Goal: Task Accomplishment & Management: Use online tool/utility

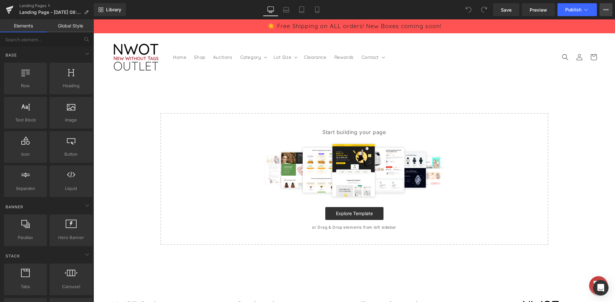
click at [603, 11] on button "View Live Page View with current Template Save Template to Library Schedule Pub…" at bounding box center [606, 9] width 13 height 13
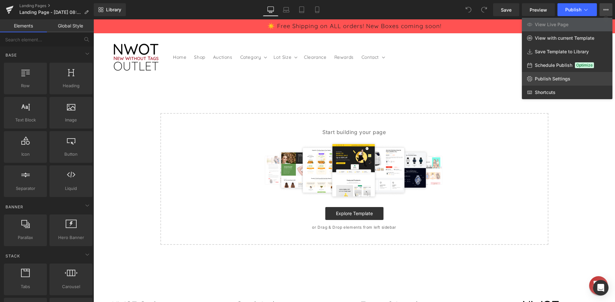
click at [558, 78] on span "Publish Settings" at bounding box center [553, 79] width 36 height 6
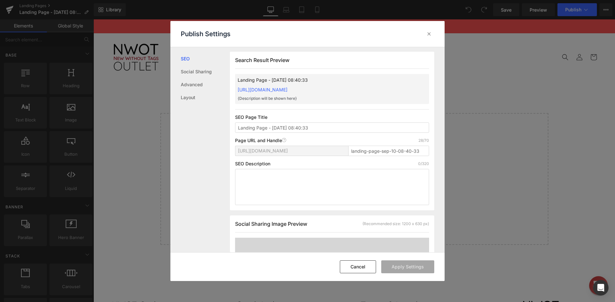
scroll to position [0, 0]
click at [431, 33] on icon at bounding box center [429, 34] width 6 height 6
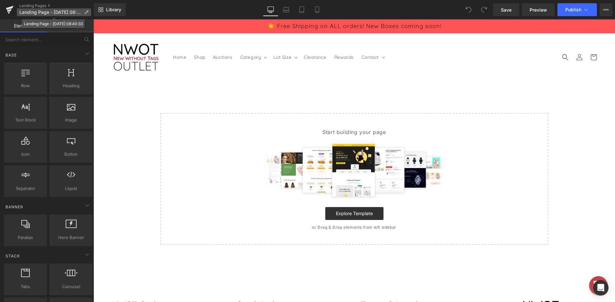
click at [83, 13] on p "Landing Page - Sep 10, 08:40:33" at bounding box center [54, 12] width 74 height 8
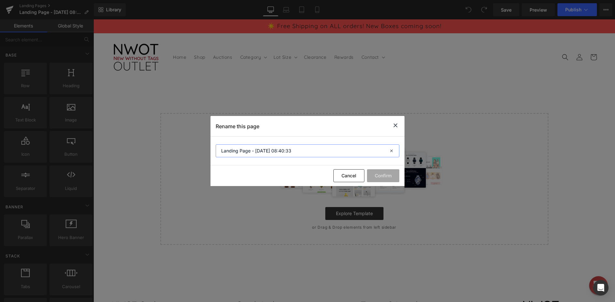
drag, startPoint x: 303, startPoint y: 152, endPoint x: 188, endPoint y: 152, distance: 114.5
click at [188, 152] on div "Rename this page Landing Page - Sep 10, 08:40:33 Cancel Confirm" at bounding box center [307, 151] width 615 height 302
type input "Get Started"
click at [390, 175] on button "Confirm" at bounding box center [383, 175] width 32 height 13
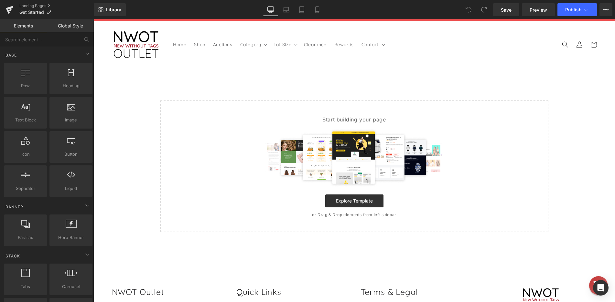
scroll to position [0, 0]
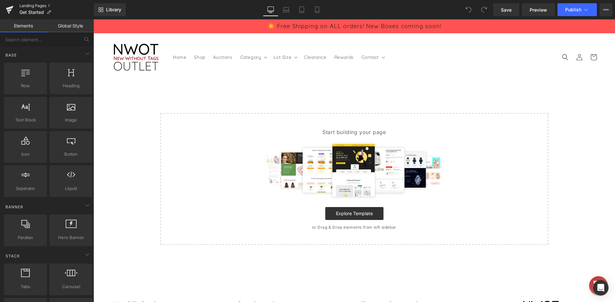
click at [36, 6] on link "Landing Pages" at bounding box center [56, 5] width 74 height 5
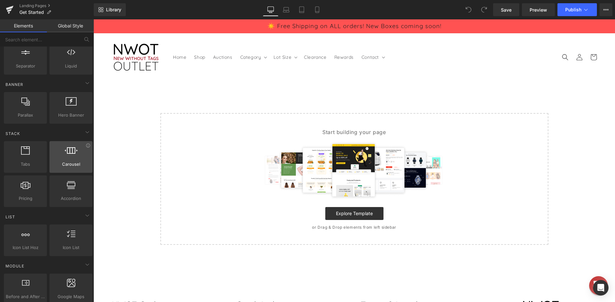
scroll to position [129, 0]
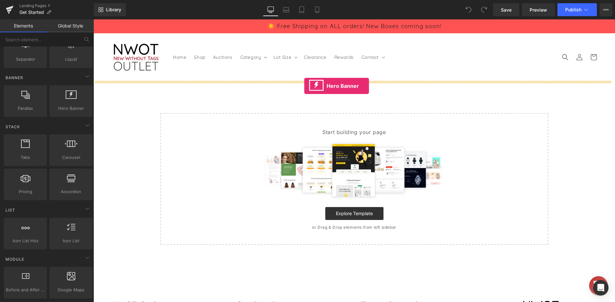
drag, startPoint x: 168, startPoint y: 130, endPoint x: 304, endPoint y: 86, distance: 143.7
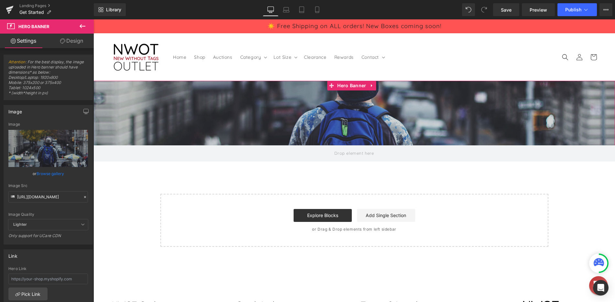
drag, startPoint x: 351, startPoint y: 225, endPoint x: 394, endPoint y: 82, distance: 149.2
click at [344, 101] on div "Hero Banner" at bounding box center [354, 121] width 522 height 81
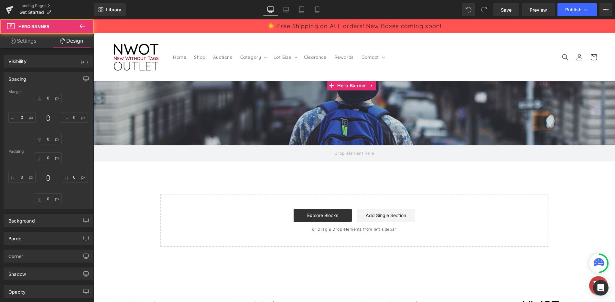
type input "0"
type input "200"
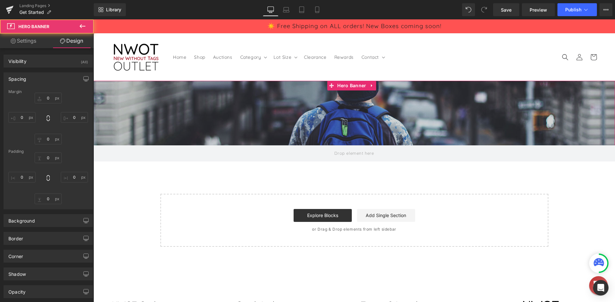
type input "0"
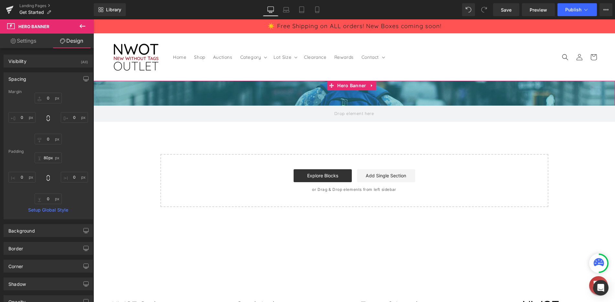
type input "81px"
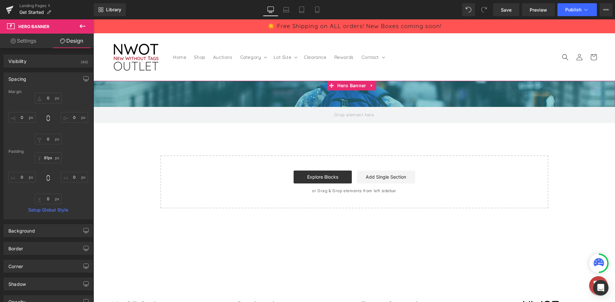
drag, startPoint x: 395, startPoint y: 81, endPoint x: 398, endPoint y: 43, distance: 38.6
click at [398, 43] on body "Skip to content ☀️ Free Shipping on ALL orders! New Boxes coming soon! Home Sho…" at bounding box center [354, 256] width 522 height 475
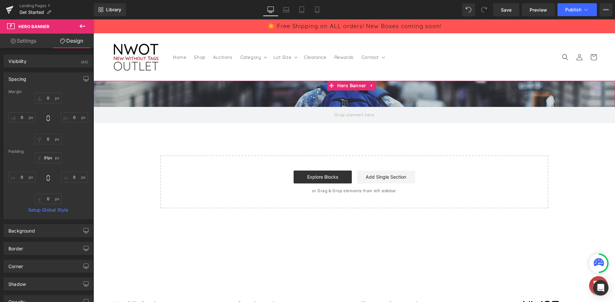
click at [32, 44] on link "Settings" at bounding box center [23, 41] width 47 height 15
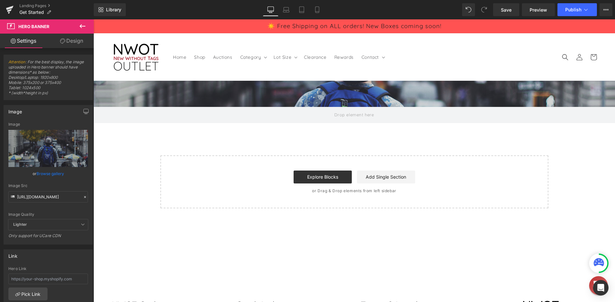
click at [137, 160] on div "Hero Banner 81px Select your layout" at bounding box center [354, 145] width 522 height 128
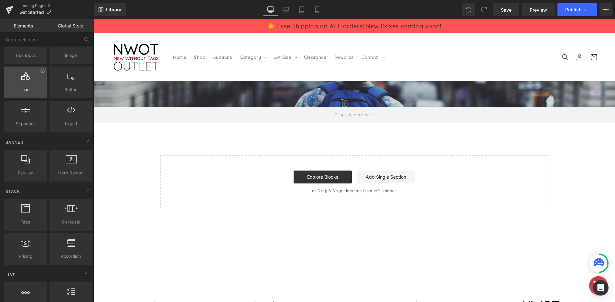
scroll to position [0, 0]
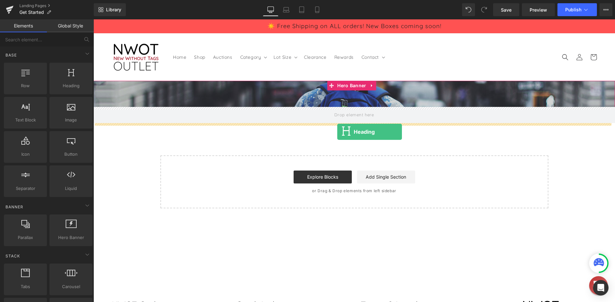
drag, startPoint x: 159, startPoint y: 104, endPoint x: 337, endPoint y: 132, distance: 180.8
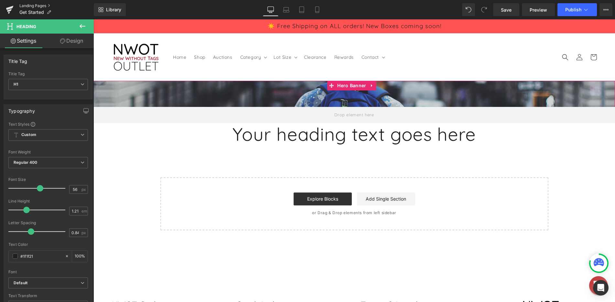
click at [40, 5] on link "Landing Pages" at bounding box center [56, 5] width 74 height 5
click at [502, 11] on span "Save" at bounding box center [506, 9] width 11 height 7
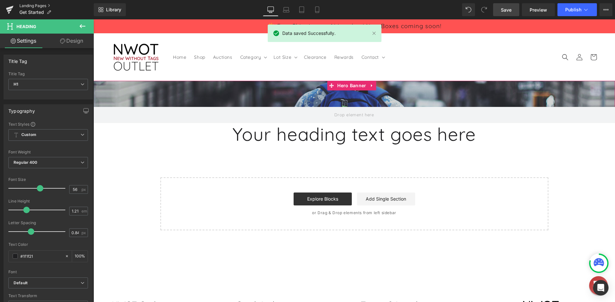
click at [36, 4] on link "Landing Pages" at bounding box center [56, 5] width 74 height 5
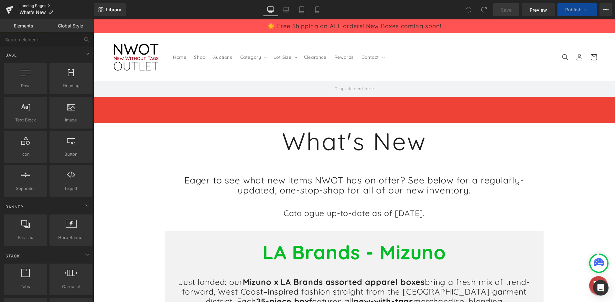
click at [38, 3] on link "Landing Pages" at bounding box center [56, 5] width 74 height 5
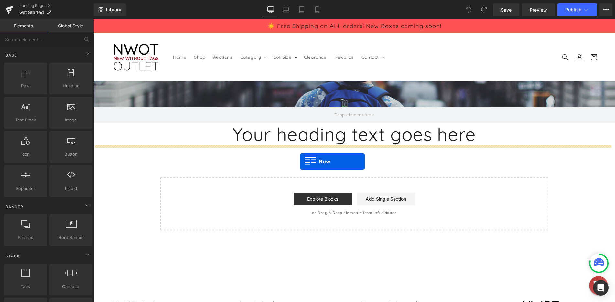
drag, startPoint x: 121, startPoint y: 106, endPoint x: 300, endPoint y: 162, distance: 187.3
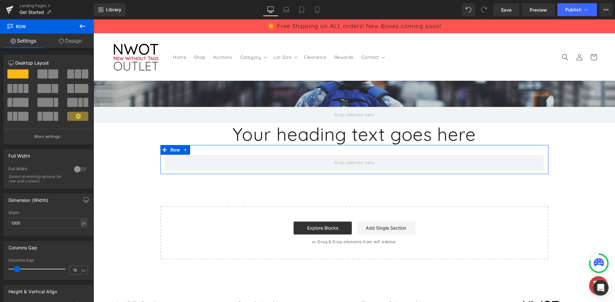
click at [65, 40] on link "Design" at bounding box center [70, 41] width 47 height 15
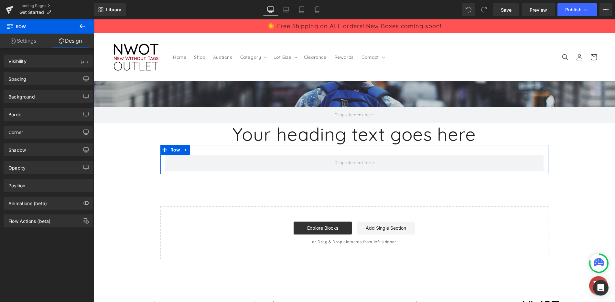
click at [31, 42] on link "Settings" at bounding box center [23, 41] width 47 height 15
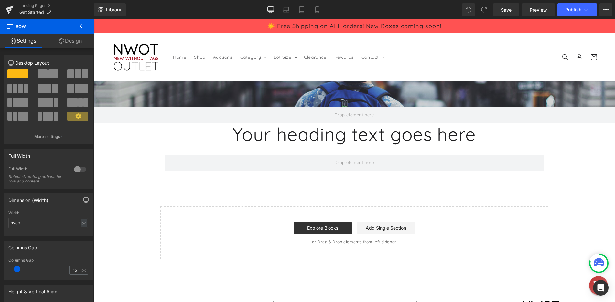
click at [117, 204] on div "Hero Banner Your heading text goes here Heading Row Select your layout" at bounding box center [354, 170] width 522 height 179
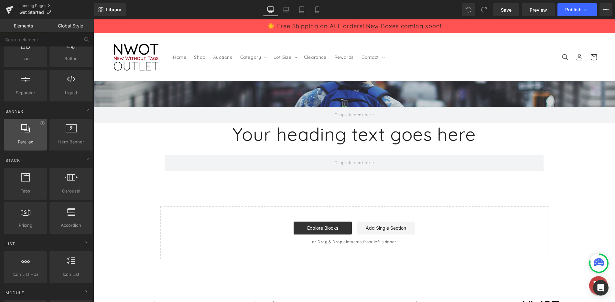
scroll to position [97, 0]
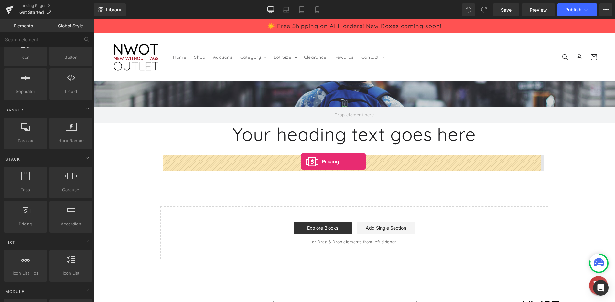
drag, startPoint x: 123, startPoint y: 245, endPoint x: 301, endPoint y: 162, distance: 196.5
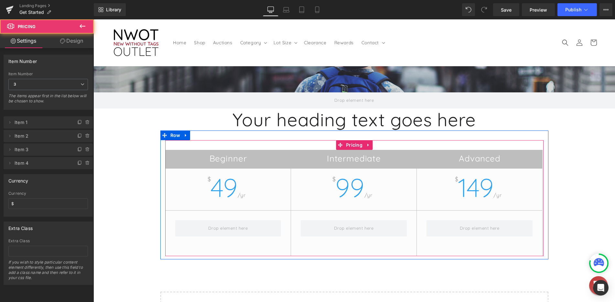
scroll to position [32, 0]
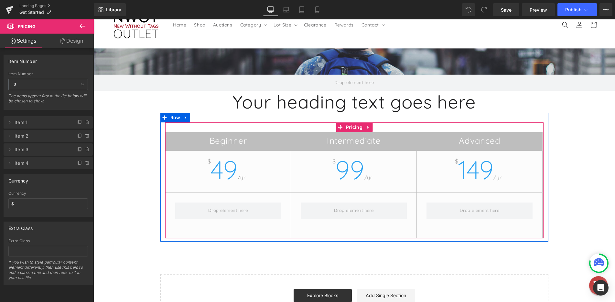
click at [245, 141] on h2 "Beginner" at bounding box center [228, 142] width 125 height 12
click at [243, 141] on h2 "Beginner" at bounding box center [228, 142] width 125 height 12
click at [262, 116] on div "Beginner $ 49 /yr Intermediate $ 99 /yr Advanced $ 149 /yr Pricing" at bounding box center [354, 177] width 388 height 129
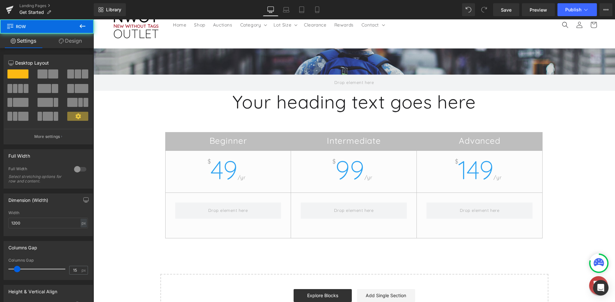
click at [128, 169] on div "Hero Banner Your heading text goes here Heading Beginner $ 49 /yr Intermediate …" at bounding box center [354, 188] width 522 height 279
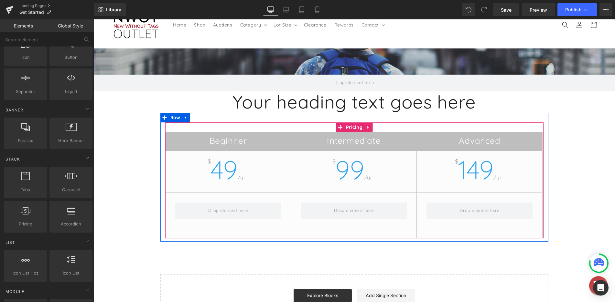
click at [242, 142] on h2 "Beginner" at bounding box center [228, 142] width 125 height 12
click at [351, 129] on div "Beginner $ 49 /yr Intermediate $ 99 /yr Advanced $ 149 /yr" at bounding box center [354, 181] width 378 height 116
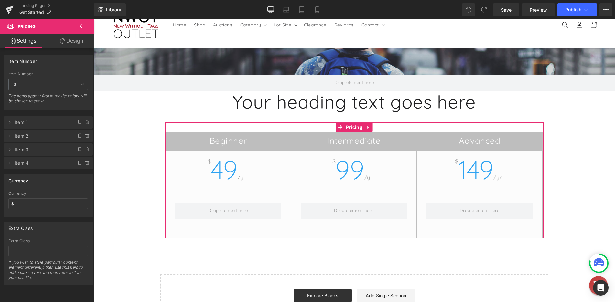
click at [28, 122] on span "Item 1" at bounding box center [42, 122] width 54 height 12
click at [10, 122] on icon at bounding box center [9, 122] width 5 height 5
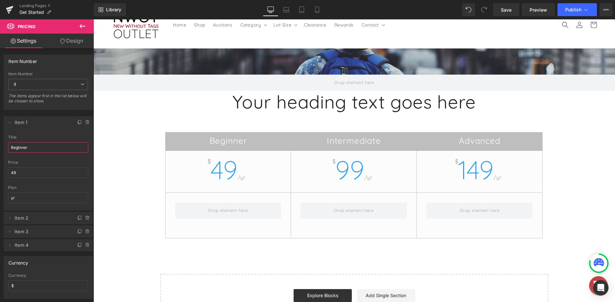
drag, startPoint x: 43, startPoint y: 150, endPoint x: -12, endPoint y: 151, distance: 54.7
click at [0, 151] on html "Pricing You are previewing how the will restyle your page. You can not edit Ele…" at bounding box center [307, 151] width 615 height 302
type input "Small Box"
drag, startPoint x: 20, startPoint y: 176, endPoint x: 7, endPoint y: 175, distance: 13.3
click at [7, 175] on div "Small Box title Small Box 49 price 49 yr plan yr" at bounding box center [48, 173] width 89 height 76
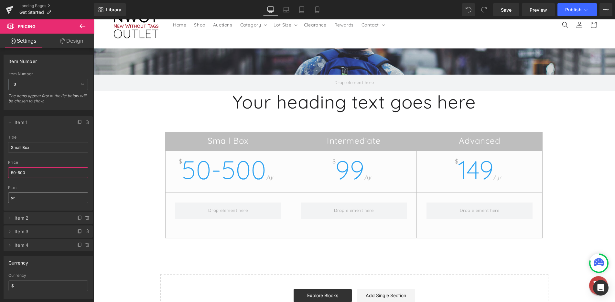
type input "50-500"
click at [32, 203] on input "yr" at bounding box center [48, 198] width 80 height 11
type input "y"
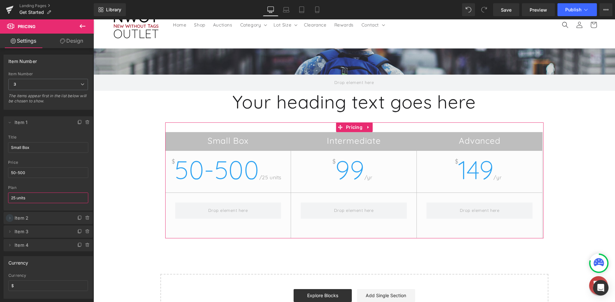
type input "25 units"
click at [10, 220] on icon at bounding box center [9, 218] width 5 height 5
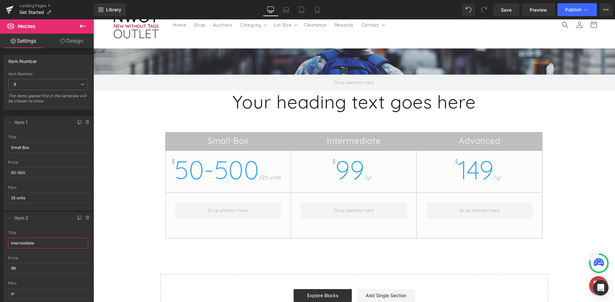
drag, startPoint x: 45, startPoint y: 244, endPoint x: -9, endPoint y: 243, distance: 54.7
click at [0, 243] on html "Pricing You are previewing how the will restyle your page. You can not edit Ele…" at bounding box center [307, 151] width 615 height 302
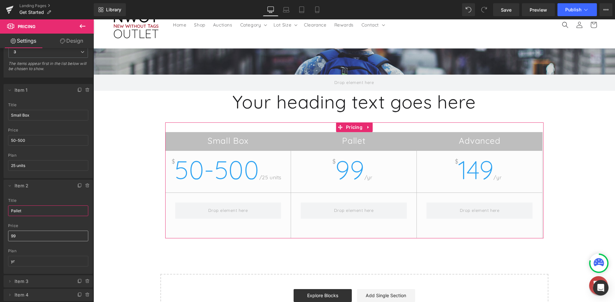
type input "Pallet"
click at [30, 235] on input "99" at bounding box center [48, 236] width 80 height 11
drag, startPoint x: 20, startPoint y: 236, endPoint x: 6, endPoint y: 234, distance: 14.5
click at [6, 234] on div "Pallet title Pallet 99 price 99 yr plan yr" at bounding box center [48, 237] width 89 height 76
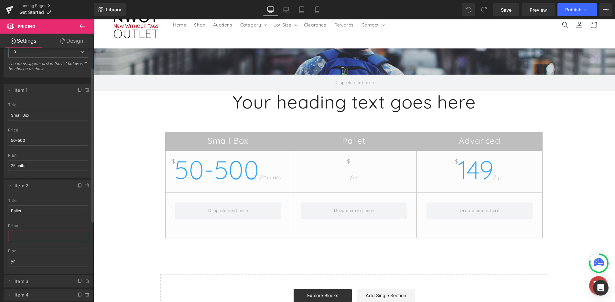
type input "5"
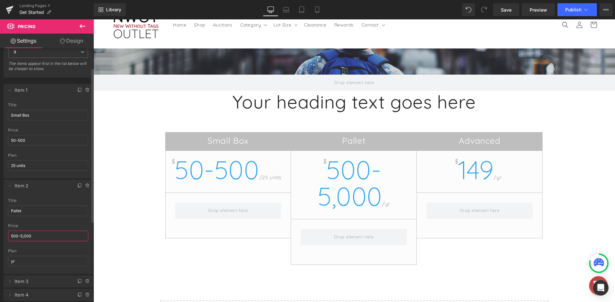
type input "500-5,000"
click at [31, 267] on div "plan yr" at bounding box center [48, 261] width 80 height 25
click at [29, 261] on input "yr" at bounding box center [48, 261] width 80 height 11
type input "y"
type input "1"
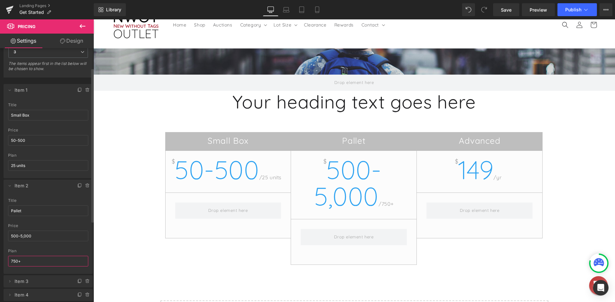
type input "750"
type input "pallet"
drag, startPoint x: 36, startPoint y: 140, endPoint x: -6, endPoint y: 140, distance: 41.7
click at [0, 140] on html "Pricing You are previewing how the will restyle your page. You can not edit Ele…" at bounding box center [307, 151] width 615 height 302
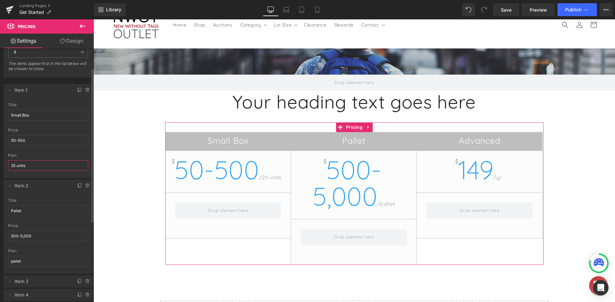
drag, startPoint x: 34, startPoint y: 167, endPoint x: 10, endPoint y: 170, distance: 24.2
click at [10, 170] on input "25 units" at bounding box center [48, 165] width 80 height 11
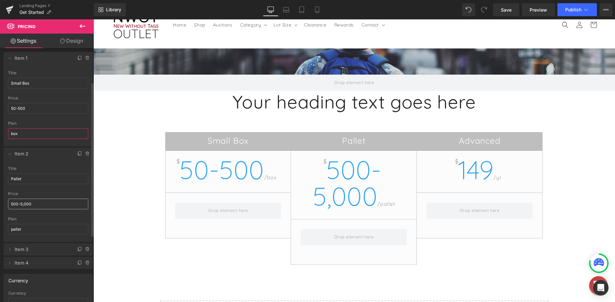
scroll to position [65, 0]
type input "box"
click at [34, 204] on input "500-5,000" at bounding box center [48, 204] width 80 height 11
click at [23, 207] on input "500-5,000" at bounding box center [48, 204] width 80 height 11
type input "500-5,000"
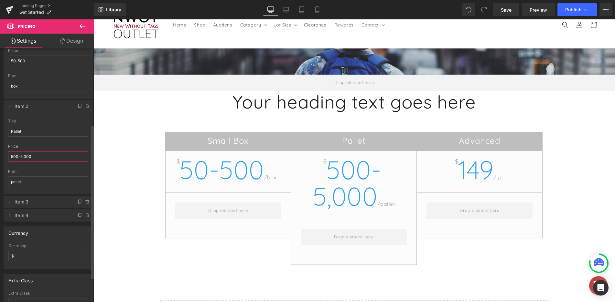
scroll to position [129, 0]
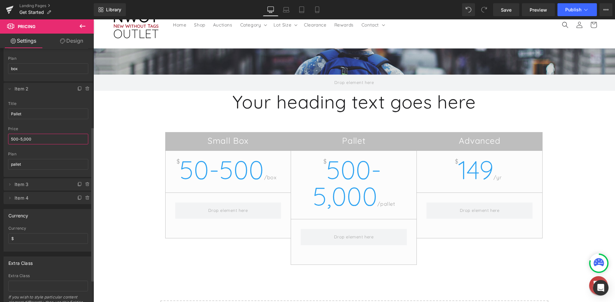
click at [33, 184] on span "Item 3" at bounding box center [42, 185] width 54 height 12
click at [10, 183] on icon at bounding box center [9, 184] width 5 height 5
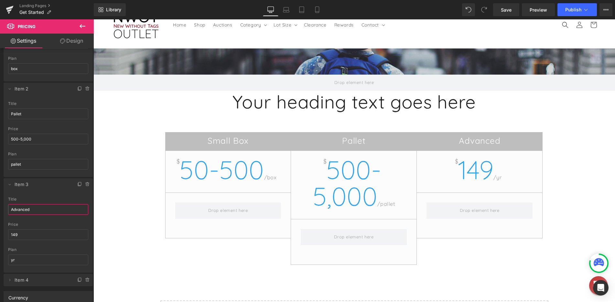
drag, startPoint x: 38, startPoint y: 207, endPoint x: -10, endPoint y: 208, distance: 47.2
click at [0, 208] on html "Pricing You are previewing how the will restyle your page. You can not edit Ele…" at bounding box center [307, 151] width 615 height 302
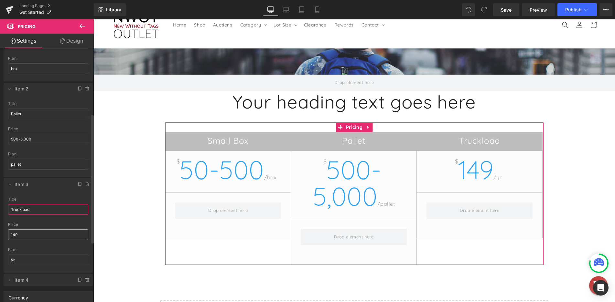
type input "Truckload"
click at [29, 234] on input "149" at bounding box center [48, 235] width 80 height 11
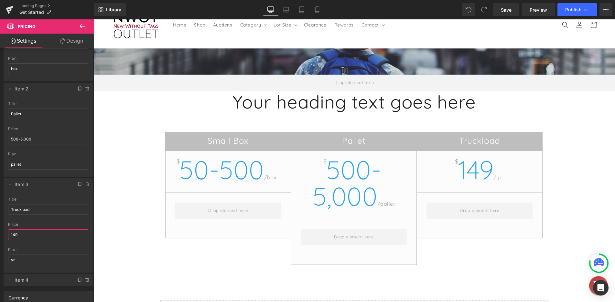
drag, startPoint x: 24, startPoint y: 234, endPoint x: -1, endPoint y: 233, distance: 24.9
click at [0, 233] on html "Pricing You are previewing how the will restyle your page. You can not edit Ele…" at bounding box center [307, 151] width 615 height 302
type input "9"
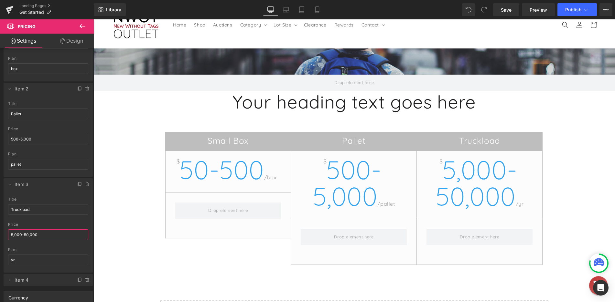
type input "5,000-50,000+"
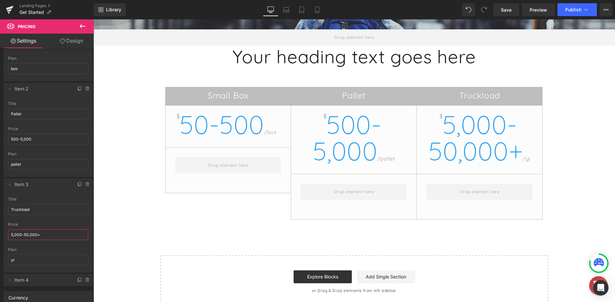
scroll to position [65, 0]
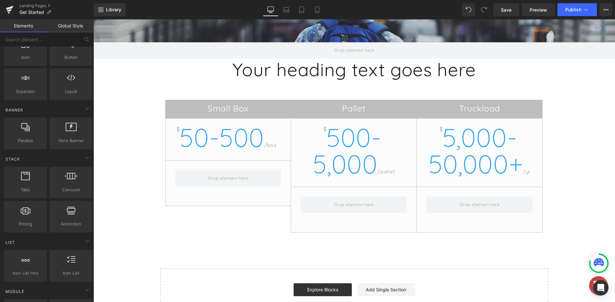
click at [112, 113] on div "Hero Banner Your heading text goes here Heading Small Box $ 50-500 /box [GEOGRA…" at bounding box center [354, 168] width 522 height 305
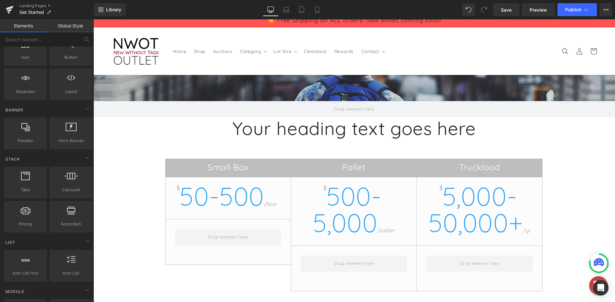
scroll to position [0, 0]
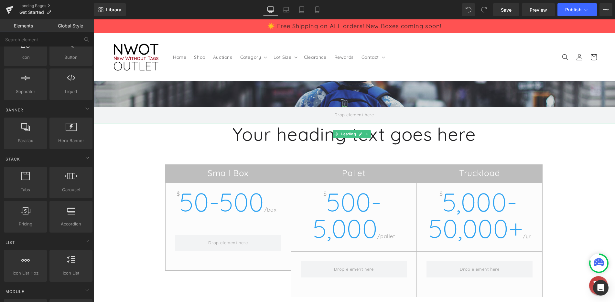
click at [377, 138] on h1 "Your heading text goes here" at bounding box center [354, 134] width 522 height 22
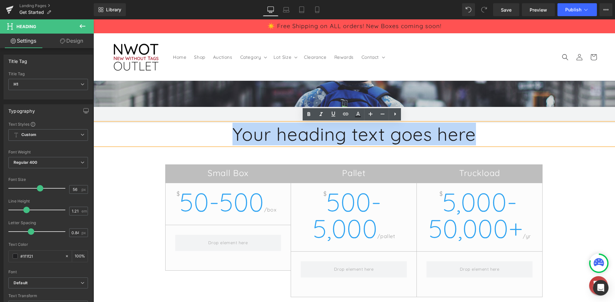
drag, startPoint x: 475, startPoint y: 135, endPoint x: 234, endPoint y: 135, distance: 241.0
click at [234, 135] on h1 "Your heading text goes here" at bounding box center [354, 134] width 522 height 22
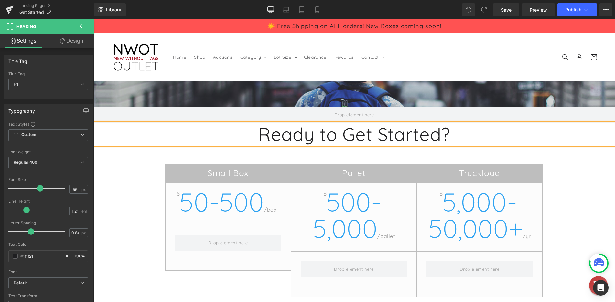
click at [133, 187] on div "Hero Banner Ready to Get Started? Heading Small Box $ 50-500 /box [GEOGRAPHIC_D…" at bounding box center [354, 233] width 522 height 305
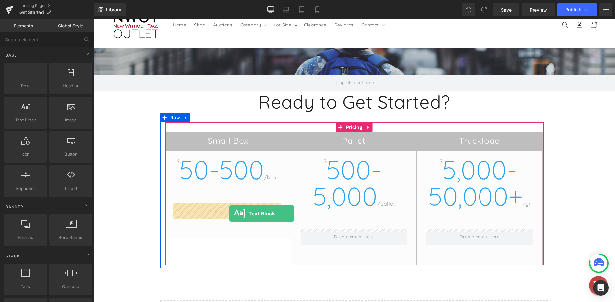
drag, startPoint x: 180, startPoint y: 153, endPoint x: 227, endPoint y: 213, distance: 76.7
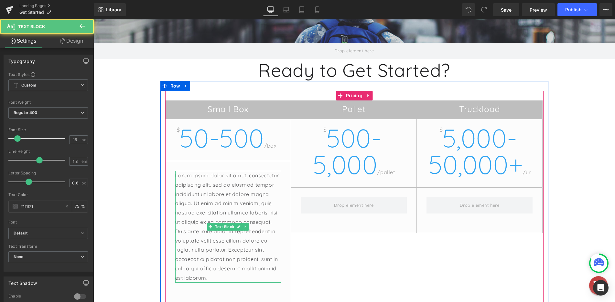
scroll to position [65, 0]
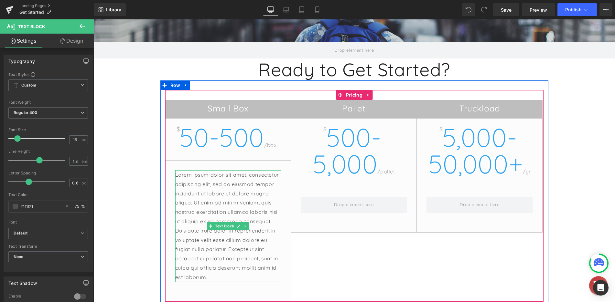
click at [231, 188] on p "Lorem ipsum dolor sit amet, consectetur adipiscing elit, sed do eiusmod tempor …" at bounding box center [228, 226] width 106 height 112
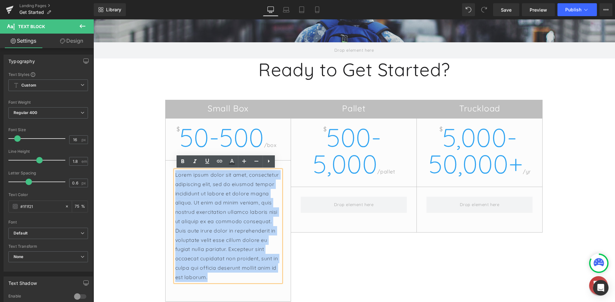
drag, startPoint x: 215, startPoint y: 279, endPoint x: 161, endPoint y: 177, distance: 116.0
click at [161, 177] on div "Small Box $ 50-500 /box Lorem ipsum dolor sit amet, consectetur adipiscing elit…" at bounding box center [354, 196] width 388 height 212
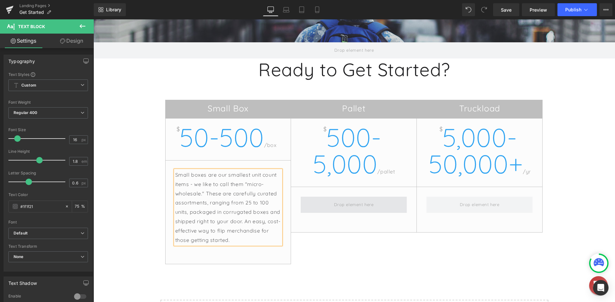
click at [358, 206] on span at bounding box center [354, 205] width 44 height 11
click at [355, 204] on span at bounding box center [354, 205] width 44 height 11
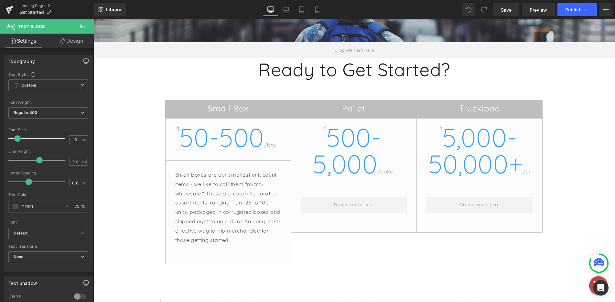
click at [123, 115] on div "Hero Banner Ready to Get Started? Heading Small Box $ 50-500 /box Small boxes a…" at bounding box center [354, 184] width 522 height 337
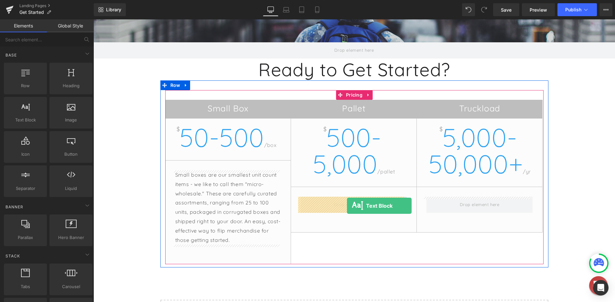
drag, startPoint x: 127, startPoint y: 136, endPoint x: 347, endPoint y: 206, distance: 230.4
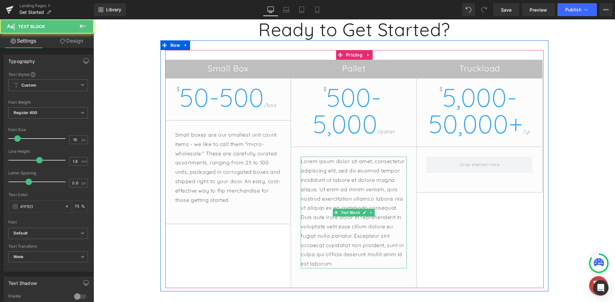
scroll to position [129, 0]
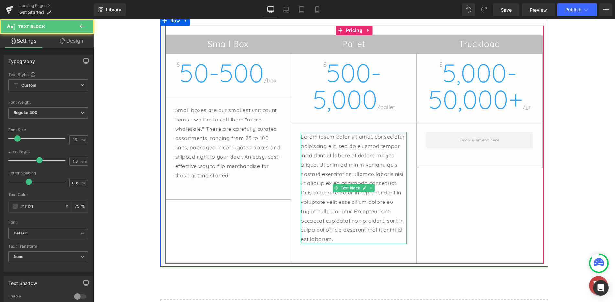
click at [358, 236] on p "Lorem ipsum dolor sit amet, consectetur adipiscing elit, sed do eiusmod tempor …" at bounding box center [354, 188] width 106 height 112
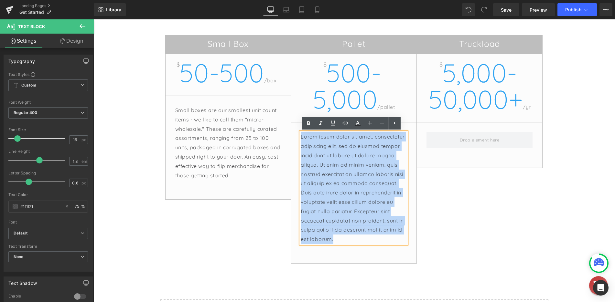
drag, startPoint x: 304, startPoint y: 163, endPoint x: 294, endPoint y: 129, distance: 35.4
click at [294, 129] on div "Lorem ipsum dolor sit amet, consectetur adipiscing elit, sed do eiusmod tempor …" at bounding box center [353, 188] width 125 height 131
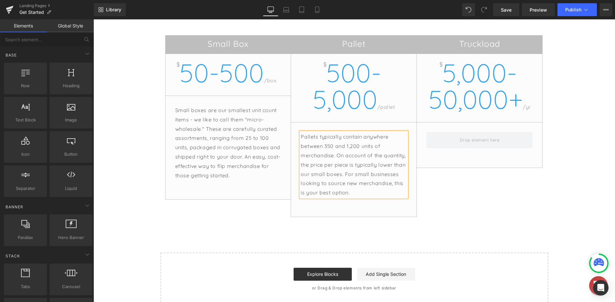
click at [559, 199] on div "Hero Banner Ready to Get Started? Heading Small Box $ 50-500 /box Small boxes a…" at bounding box center [354, 128] width 522 height 354
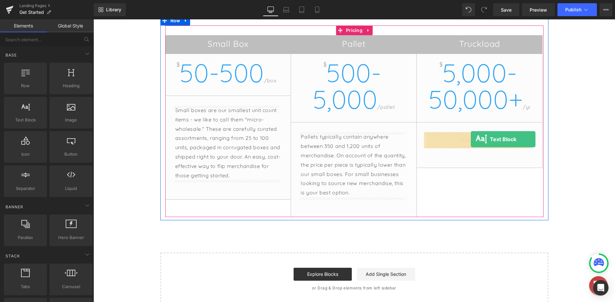
drag, startPoint x: 123, startPoint y: 126, endPoint x: 471, endPoint y: 139, distance: 348.6
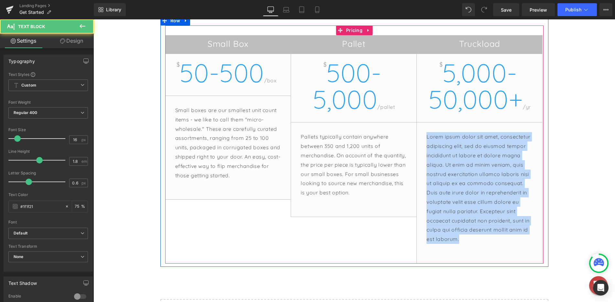
drag, startPoint x: 465, startPoint y: 238, endPoint x: 407, endPoint y: 130, distance: 122.7
click at [407, 130] on div "Small Box $ 50-500 /box Small boxes are our smallest unit count items - we like…" at bounding box center [354, 149] width 378 height 229
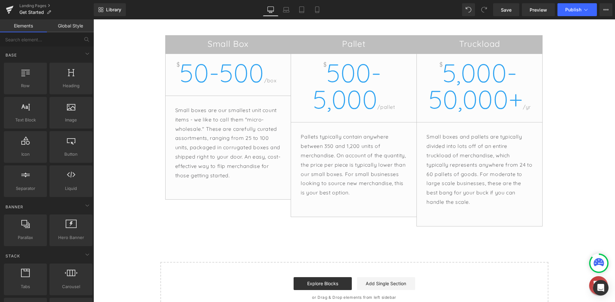
click at [580, 169] on div "Hero Banner Ready to Get Started? Heading Small Box $ 50-500 /box Small boxes a…" at bounding box center [354, 133] width 522 height 364
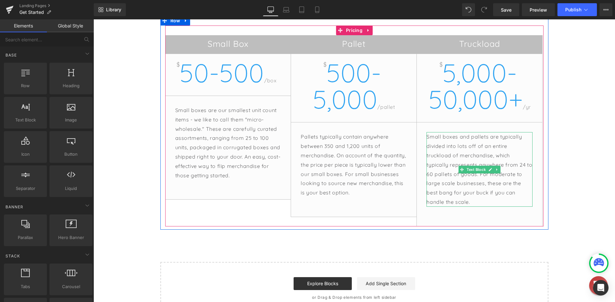
click at [454, 202] on p "Small boxes and pallets are typically divided into lots off of an entire truckl…" at bounding box center [480, 169] width 106 height 74
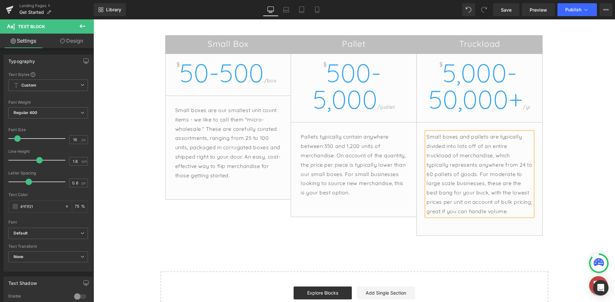
click at [566, 227] on div "Hero Banner Ready to Get Started? Heading Small Box $ 50-500 /box Small boxes a…" at bounding box center [354, 137] width 522 height 373
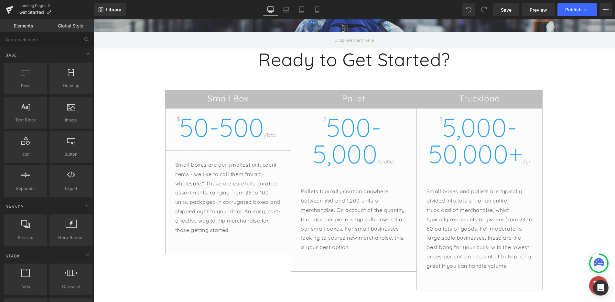
scroll to position [97, 0]
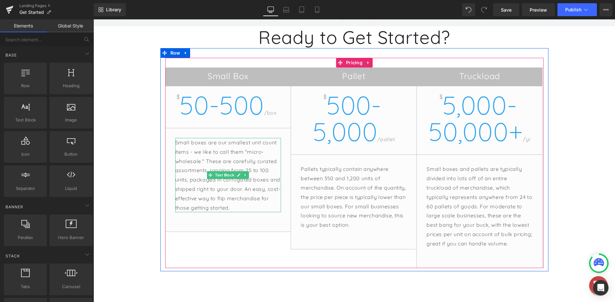
click at [209, 197] on p "Small boxes are our smallest unit count items - we like to call them "micro-who…" at bounding box center [228, 175] width 106 height 74
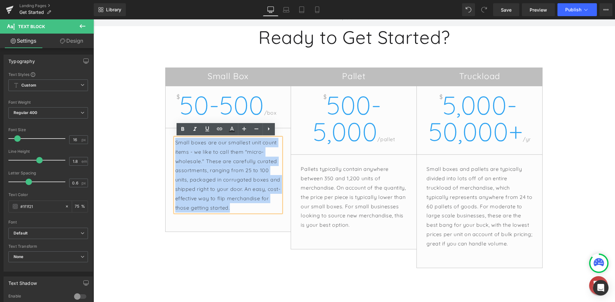
drag, startPoint x: 181, startPoint y: 163, endPoint x: 161, endPoint y: 142, distance: 29.1
click at [161, 142] on div "Small Box $ 50-500 /box Small boxes are our smallest unit count items - we like…" at bounding box center [354, 163] width 388 height 211
copy p "Small boxes are our smallest unit count items - we like to call them "micro-who…"
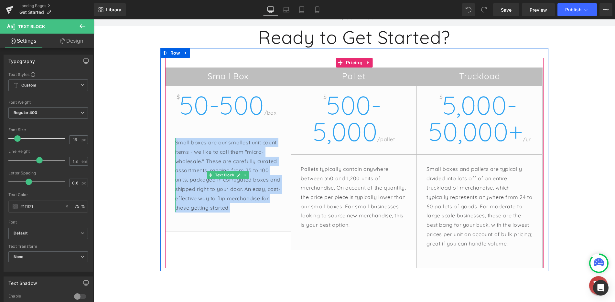
click at [231, 181] on p "Small boxes are our smallest unit count items - we like to call them "micro-who…" at bounding box center [228, 175] width 106 height 74
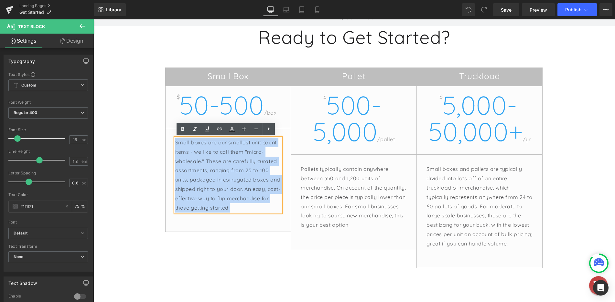
drag, startPoint x: 198, startPoint y: 171, endPoint x: 138, endPoint y: 128, distance: 73.4
click at [138, 128] on div "Hero Banner Ready to Get Started? Heading Small Box $ 50-500 /box Small boxes a…" at bounding box center [354, 170] width 522 height 373
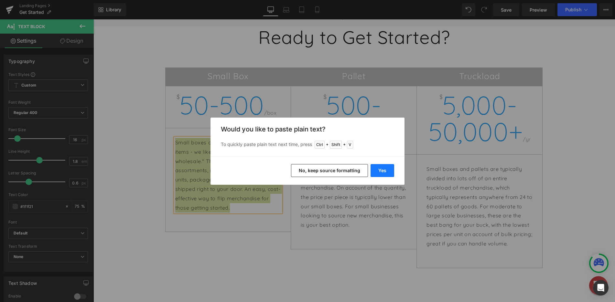
click at [376, 172] on button "Yes" at bounding box center [383, 170] width 24 height 13
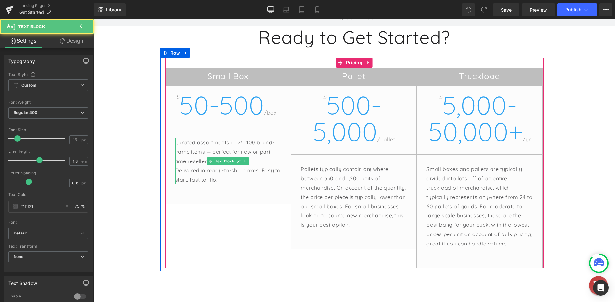
click at [193, 165] on p "Curated assortments of 25–100 brand-name items — perfect for new or part-time r…" at bounding box center [228, 152] width 106 height 28
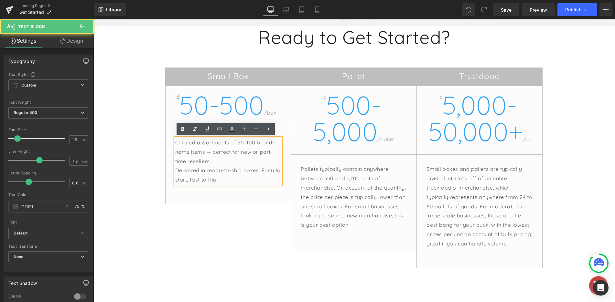
click at [216, 162] on p "Curated assortments of 25–100 brand-name items — perfect for new or part-time r…" at bounding box center [228, 152] width 106 height 28
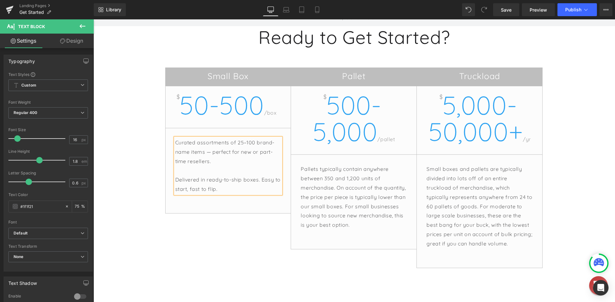
click at [240, 191] on p "Delivered in ready-to-ship boxes. Easy to start, fast to flip." at bounding box center [228, 184] width 106 height 19
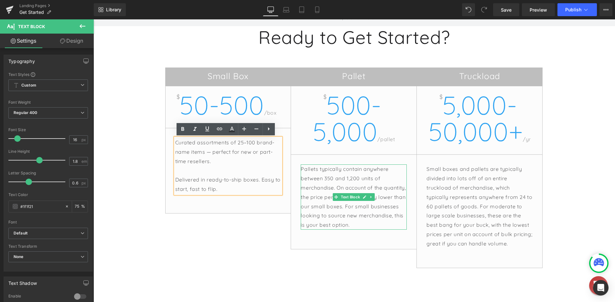
click at [316, 186] on p "Pallets typically contain anywhere between 350 and 1,200 units of merchandise. …" at bounding box center [354, 197] width 106 height 65
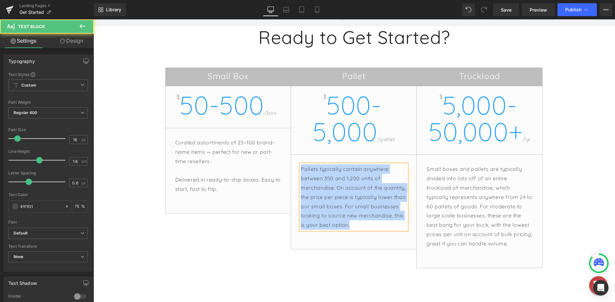
copy p "Pallets typically contain anywhere between 350 and 1,200 units of merchandise. …"
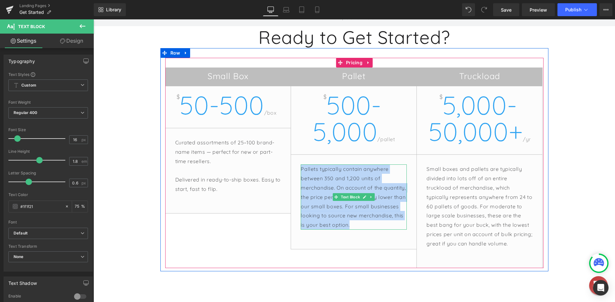
click at [359, 223] on p "Pallets typically contain anywhere between 350 and 1,200 units of merchandise. …" at bounding box center [354, 197] width 106 height 65
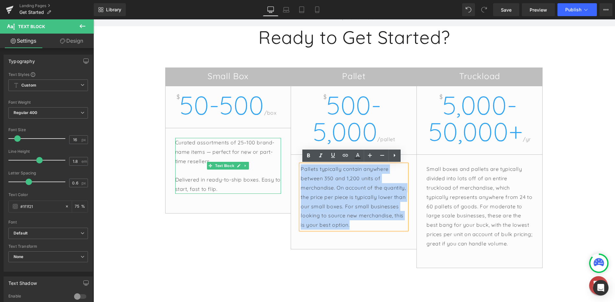
drag, startPoint x: 396, startPoint y: 226, endPoint x: 272, endPoint y: 155, distance: 143.1
click at [272, 155] on div "Small Box $ 50-500 /box Curated assortments of 25–100 brand-name items — perfec…" at bounding box center [354, 168] width 378 height 201
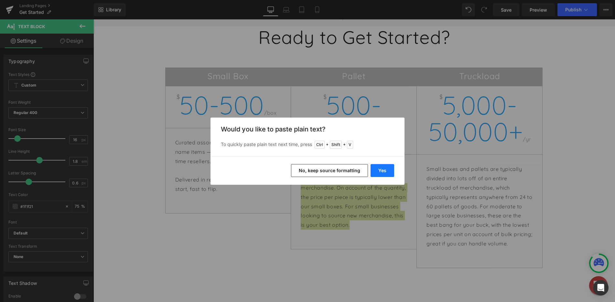
click at [380, 170] on button "Yes" at bounding box center [383, 170] width 24 height 13
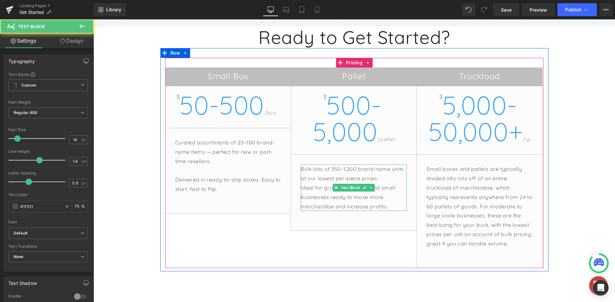
click at [386, 179] on p "Bulk lots of 350–1,200 brand-name units at our lowest per-piece prices." at bounding box center [354, 174] width 106 height 19
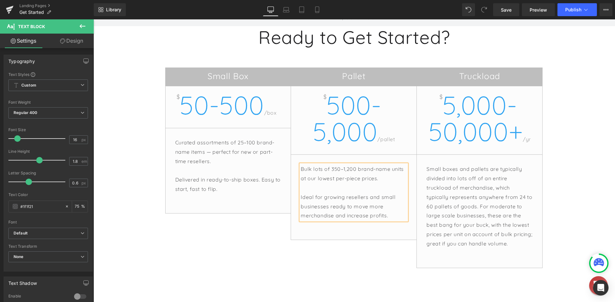
click at [390, 214] on p "Ideal for growing resellers and small businesses ready to move more merchandise…" at bounding box center [354, 207] width 106 height 28
click at [352, 175] on p "Bulk lots of 350–1,200 brand-name units at our lowest per-piece prices." at bounding box center [354, 174] width 106 height 19
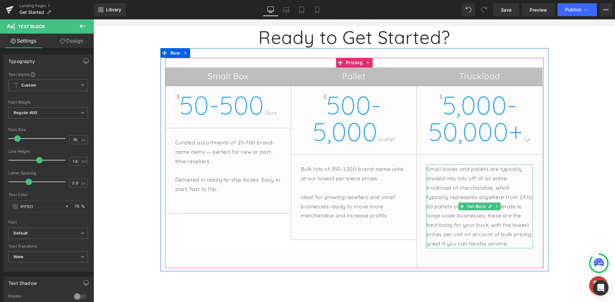
click at [456, 189] on p "Small boxes and pallets are typically divided into lots off of an entire truckl…" at bounding box center [480, 207] width 106 height 84
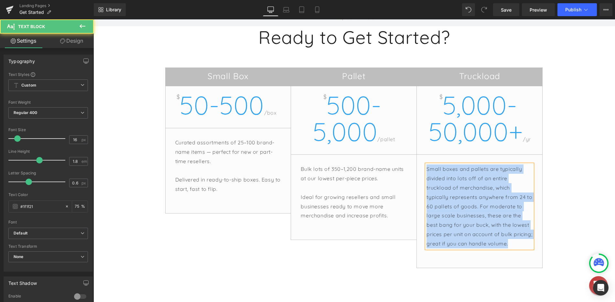
copy p "Small boxes and pallets are typically divided into lots off of an entire truckl…"
click at [484, 205] on p "Small boxes and pallets are typically divided into lots off of an entire truckl…" at bounding box center [480, 207] width 106 height 84
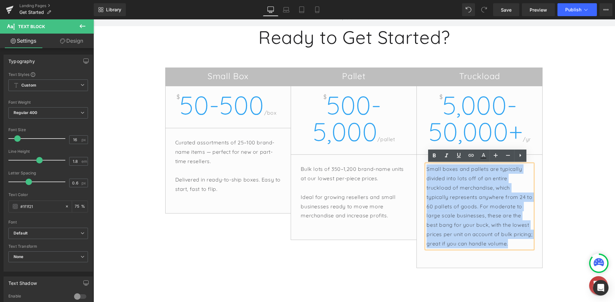
drag, startPoint x: 529, startPoint y: 243, endPoint x: 404, endPoint y: 156, distance: 152.3
click at [404, 156] on div "Small Box $ 50-500 /box Curated assortments of 25–100 brand-name items — perfec…" at bounding box center [354, 168] width 378 height 201
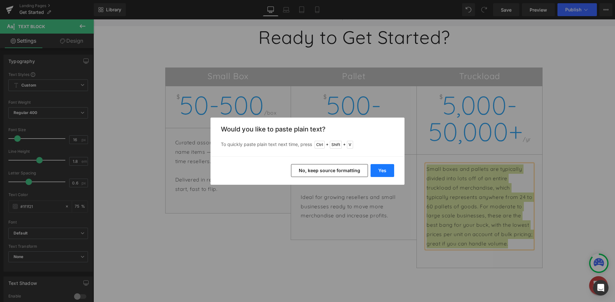
click at [383, 170] on button "Yes" at bounding box center [383, 170] width 24 height 13
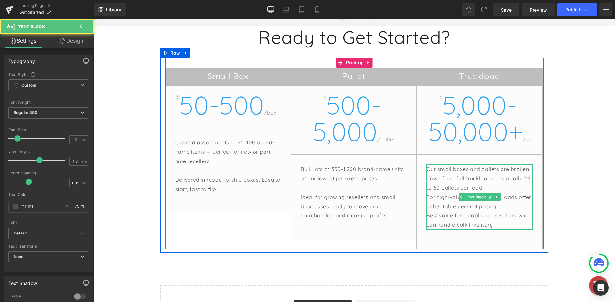
click at [490, 186] on p "Our small boxes and pallets are broken down from full truckloads — typically 24…" at bounding box center [480, 179] width 106 height 28
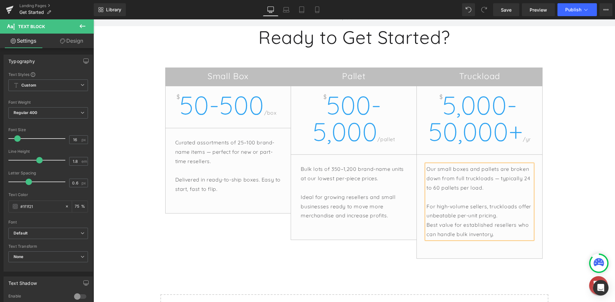
click at [499, 214] on p "For high-volume sellers, truckloads offer unbeatable per-unit pricing." at bounding box center [480, 211] width 106 height 19
click at [571, 203] on div "Hero Banner Ready to Get Started? Heading Small Box $ 50-500 /box Curated assor…" at bounding box center [354, 170] width 522 height 373
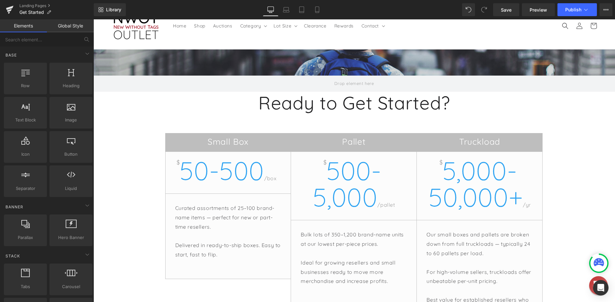
scroll to position [32, 0]
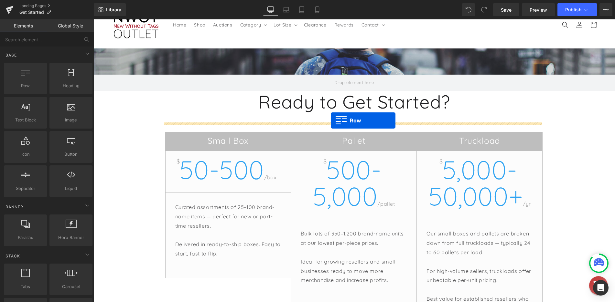
drag, startPoint x: 121, startPoint y: 107, endPoint x: 331, endPoint y: 121, distance: 210.0
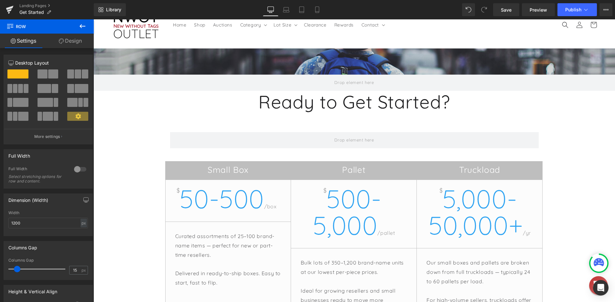
click at [114, 153] on div "Hero Banner Ready to Get Started? Heading Row Small Box $ 50-500 /box Curated a…" at bounding box center [354, 250] width 522 height 402
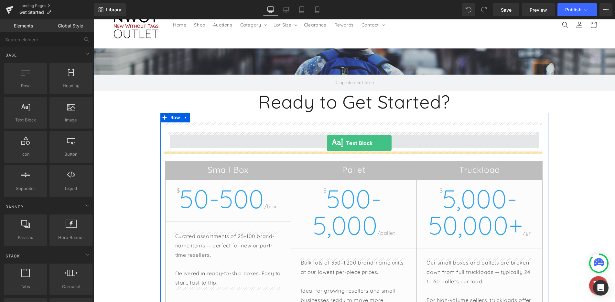
drag, startPoint x: 113, startPoint y: 140, endPoint x: 327, endPoint y: 143, distance: 213.8
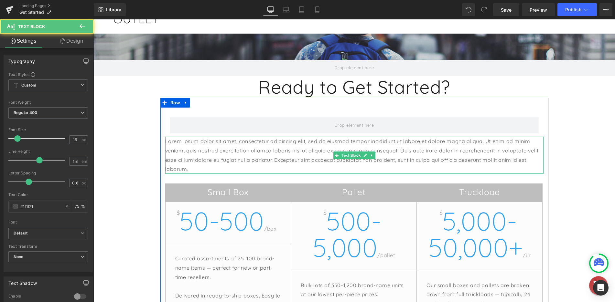
scroll to position [65, 0]
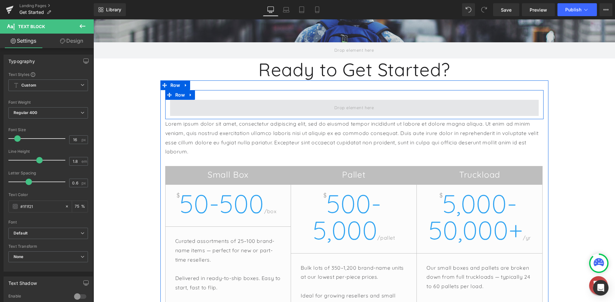
click at [202, 108] on span at bounding box center [354, 108] width 369 height 16
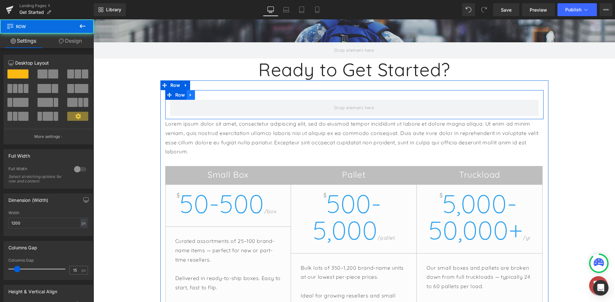
click at [190, 95] on icon at bounding box center [190, 95] width 1 height 3
click at [205, 96] on icon at bounding box center [207, 95] width 5 height 5
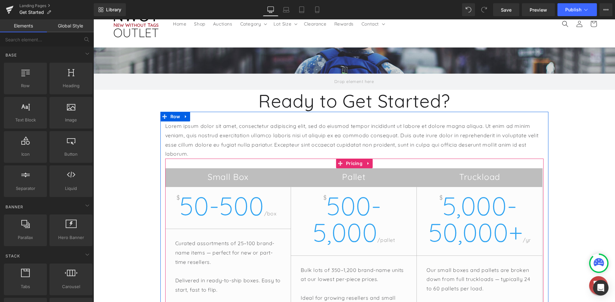
scroll to position [32, 0]
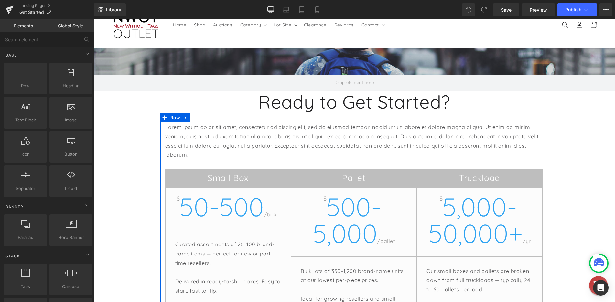
click at [191, 141] on p "Lorem ipsum dolor sit amet, consectetur adipiscing elit, sed do eiusmod tempor …" at bounding box center [354, 141] width 378 height 37
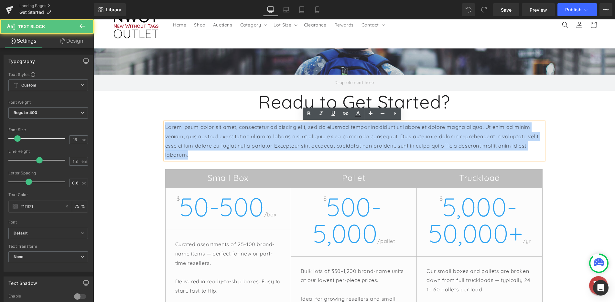
drag, startPoint x: 186, startPoint y: 155, endPoint x: 161, endPoint y: 126, distance: 37.8
click at [161, 126] on div "Lorem ipsum dolor sit amet, consectetur adipiscing elit, sed do eiusmod tempor …" at bounding box center [354, 247] width 388 height 248
click at [233, 155] on p "Lorem ipsum dolor sit amet, consectetur adipiscing elit, sed do eiusmod tempor …" at bounding box center [354, 141] width 378 height 37
drag, startPoint x: 182, startPoint y: 153, endPoint x: 155, endPoint y: 127, distance: 37.3
click at [155, 127] on div "Hero Banner Ready to Get Started? Heading Lorem ipsum dolor sit amet, consectet…" at bounding box center [354, 254] width 522 height 410
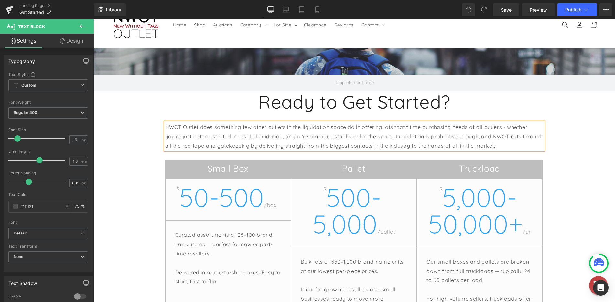
click at [234, 140] on p "NWOT Outlet does something few other outlets in the liquidation space do in off…" at bounding box center [354, 137] width 378 height 28
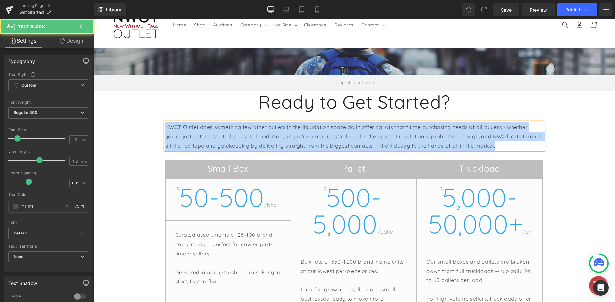
copy p "NWOT Outlet does something few other outlets in the liquidation space do in off…"
click at [247, 141] on p "NWOT Outlet does something few other outlets in the liquidation space do in off…" at bounding box center [354, 137] width 378 height 28
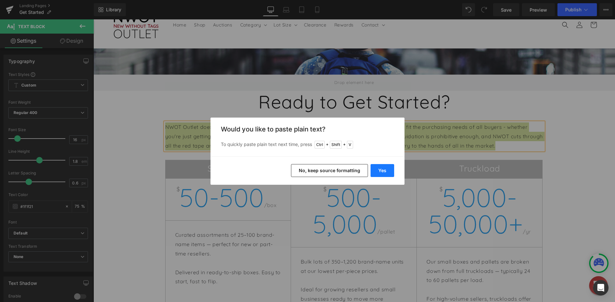
drag, startPoint x: 383, startPoint y: 171, endPoint x: 289, endPoint y: 152, distance: 95.8
click at [383, 171] on button "Yes" at bounding box center [383, 170] width 24 height 13
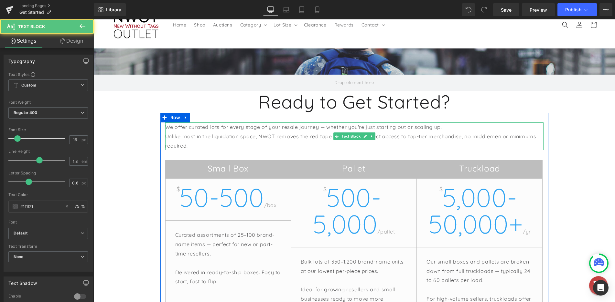
click at [290, 132] on p "Unlike most in the liquidation space, NWOT removes the red tape and delivers di…" at bounding box center [354, 141] width 378 height 19
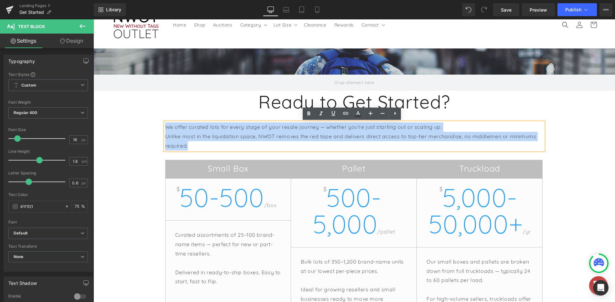
drag, startPoint x: 213, startPoint y: 146, endPoint x: 157, endPoint y: 128, distance: 59.3
click at [157, 128] on div "Hero Banner Ready to Get Started? Heading We offer curated lots for every stage…" at bounding box center [354, 249] width 522 height 401
click at [257, 142] on p "Unlike most in the liquidation space, NWOT removes the red tape and delivers di…" at bounding box center [354, 141] width 378 height 19
drag, startPoint x: 184, startPoint y: 132, endPoint x: 158, endPoint y: 126, distance: 26.7
click at [160, 126] on div "We offer curated lots for every stage of your resale journey — whether you're j…" at bounding box center [354, 242] width 388 height 238
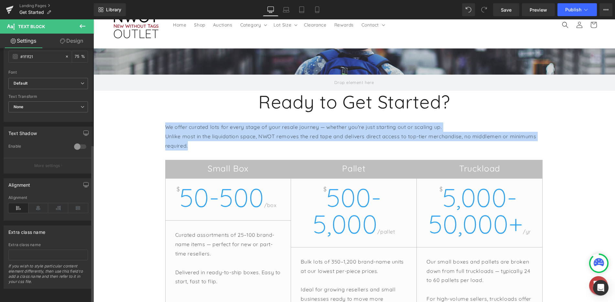
scroll to position [155, 0]
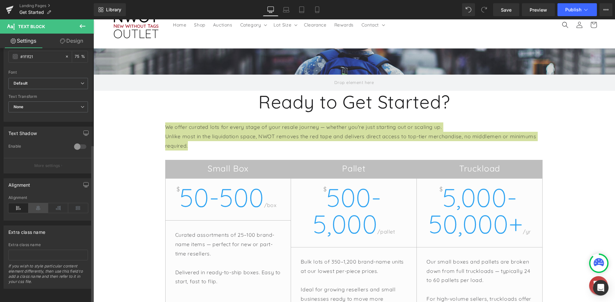
click at [39, 203] on icon at bounding box center [38, 208] width 20 height 10
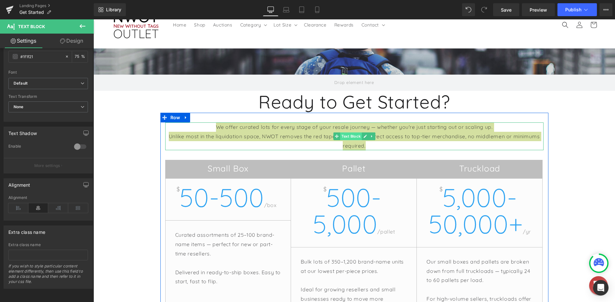
click at [350, 134] on div "We offer curated lots for every stage of your resale journey — whether you're j…" at bounding box center [354, 137] width 378 height 28
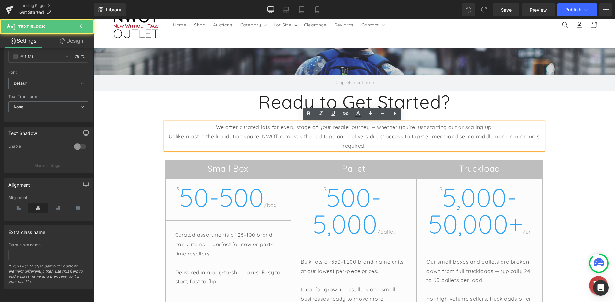
click at [112, 146] on div "Hero Banner Ready to Get Started? Heading We offer curated lots for every stage…" at bounding box center [354, 249] width 522 height 401
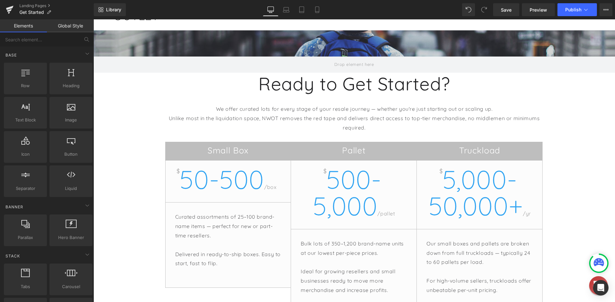
scroll to position [65, 0]
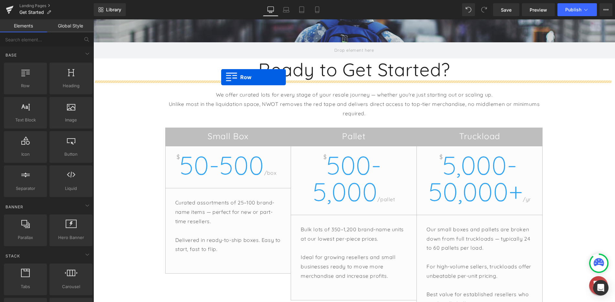
drag, startPoint x: 173, startPoint y: 99, endPoint x: 221, endPoint y: 77, distance: 52.8
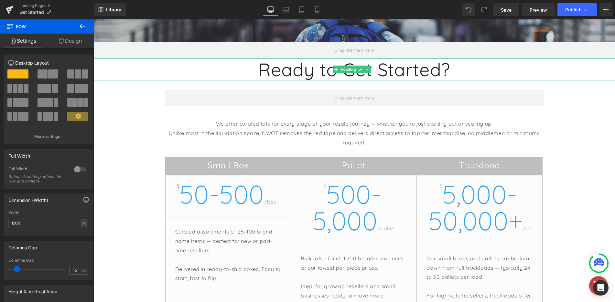
click at [444, 68] on h1 "Ready to Get Started?" at bounding box center [354, 70] width 522 height 22
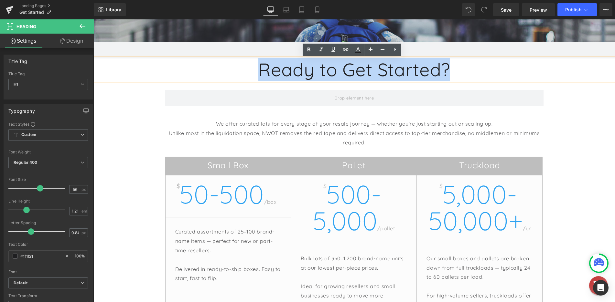
drag, startPoint x: 451, startPoint y: 68, endPoint x: 234, endPoint y: 68, distance: 216.7
click at [234, 68] on h1 "Ready to Get Started?" at bounding box center [354, 70] width 522 height 22
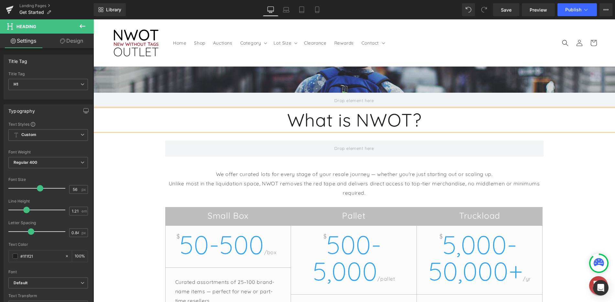
scroll to position [0, 0]
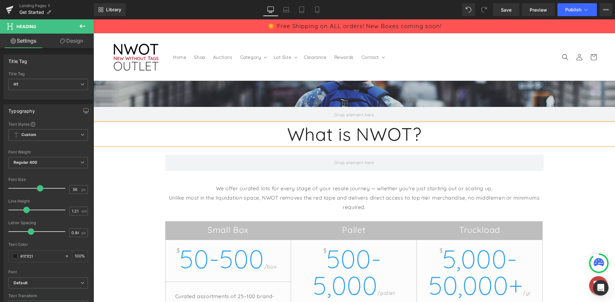
click at [565, 165] on div "Hero Banner What is NWOT? Heading Row We offer curated lots for every stage of …" at bounding box center [354, 296] width 522 height 430
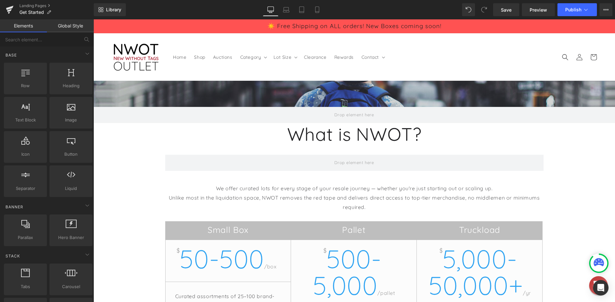
click at [572, 172] on div "Hero Banner What is NWOT? Heading Row We offer curated lots for every stage of …" at bounding box center [354, 296] width 522 height 430
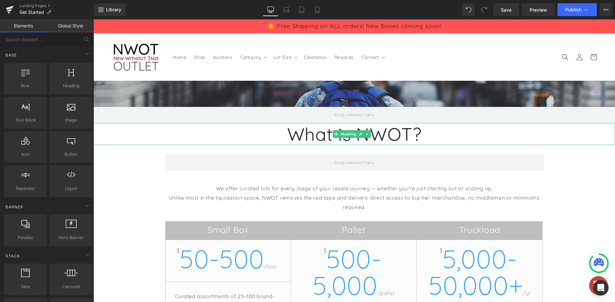
click at [478, 136] on h1 "What is NWOT?" at bounding box center [354, 134] width 522 height 22
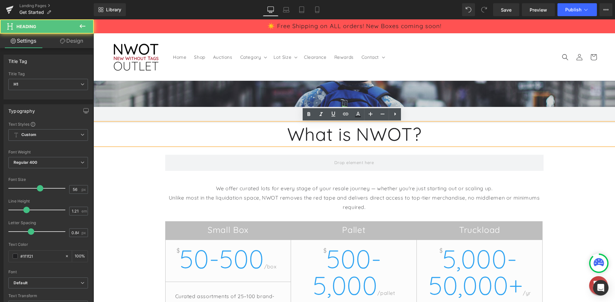
click at [560, 170] on div "Hero Banner What is NWOT? Heading Row We offer curated lots for every stage of …" at bounding box center [354, 296] width 522 height 430
